Goal: Navigation & Orientation: Go to known website

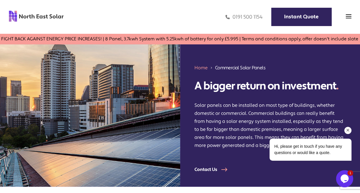
click at [348, 127] on div "Chat attention grabber" at bounding box center [347, 130] width 7 height 7
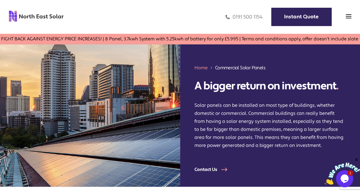
click at [239, 55] on div "Home Commercial Solar Panels A bigger return on investment . Solar panels can b…" at bounding box center [270, 115] width 180 height 142
click at [350, 14] on img at bounding box center [349, 16] width 6 height 6
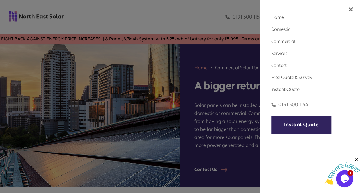
click at [348, 15] on div "Home Domestic Domestic Solar Panels Domestic Solar Finance Process Commercial C…" at bounding box center [310, 96] width 100 height 193
click at [347, 11] on div "Home Domestic Domestic Solar Panels Domestic Solar Finance Process Commercial C…" at bounding box center [310, 96] width 100 height 193
click at [349, 9] on img at bounding box center [351, 9] width 4 height 4
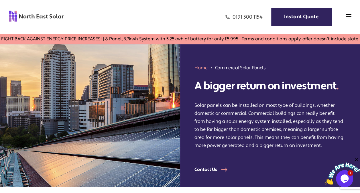
drag, startPoint x: 262, startPoint y: 21, endPoint x: 233, endPoint y: 16, distance: 29.1
click at [233, 16] on div "0191 500 1154 Instant Quote" at bounding box center [207, 17] width 287 height 17
copy link "0191 500 1154"
click at [242, 49] on div "Home Commercial Solar Panels A bigger return on investment . Solar panels can b…" at bounding box center [270, 115] width 180 height 142
click at [57, 16] on img at bounding box center [36, 16] width 55 height 12
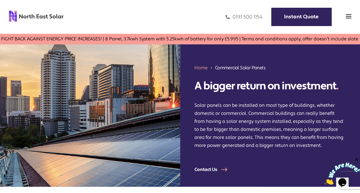
click at [26, 13] on img at bounding box center [36, 16] width 55 height 12
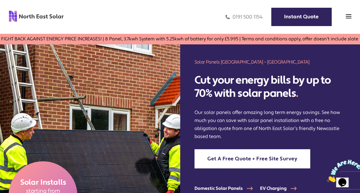
click at [140, 143] on img at bounding box center [90, 141] width 180 height 194
